Goal: Find specific page/section: Find specific page/section

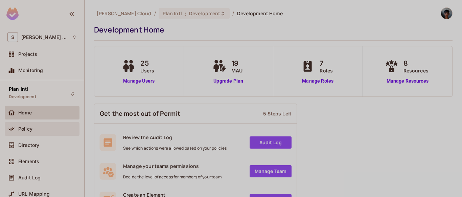
click at [28, 133] on div "Policy" at bounding box center [42, 129] width 75 height 14
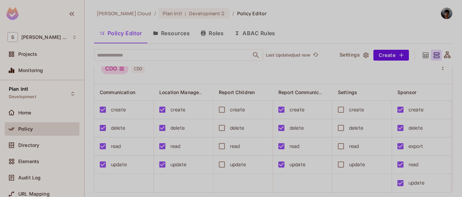
scroll to position [306, 0]
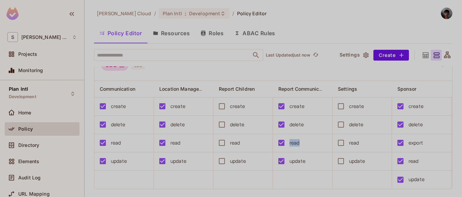
drag, startPoint x: 289, startPoint y: 152, endPoint x: 304, endPoint y: 156, distance: 15.0
click at [304, 150] on div "read" at bounding box center [300, 143] width 52 height 14
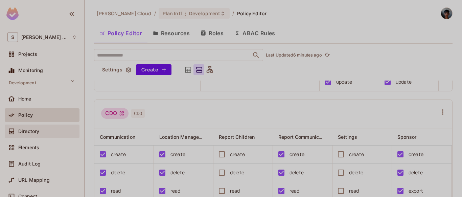
scroll to position [0, 0]
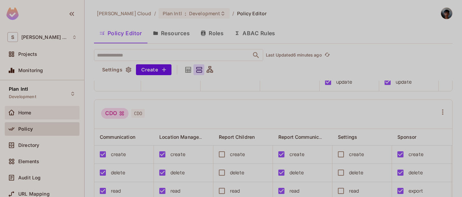
click at [31, 110] on span "Home" at bounding box center [24, 112] width 13 height 5
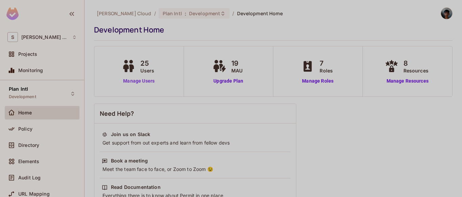
click at [139, 82] on link "Manage Users" at bounding box center [139, 80] width 38 height 7
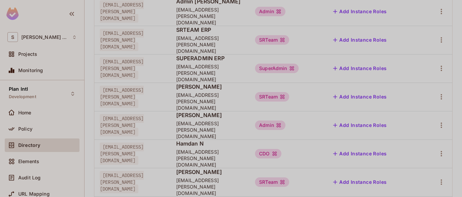
scroll to position [276, 0]
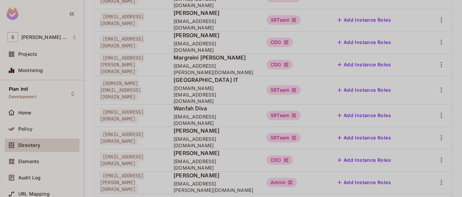
scroll to position [162, 0]
